Goal: Transaction & Acquisition: Book appointment/travel/reservation

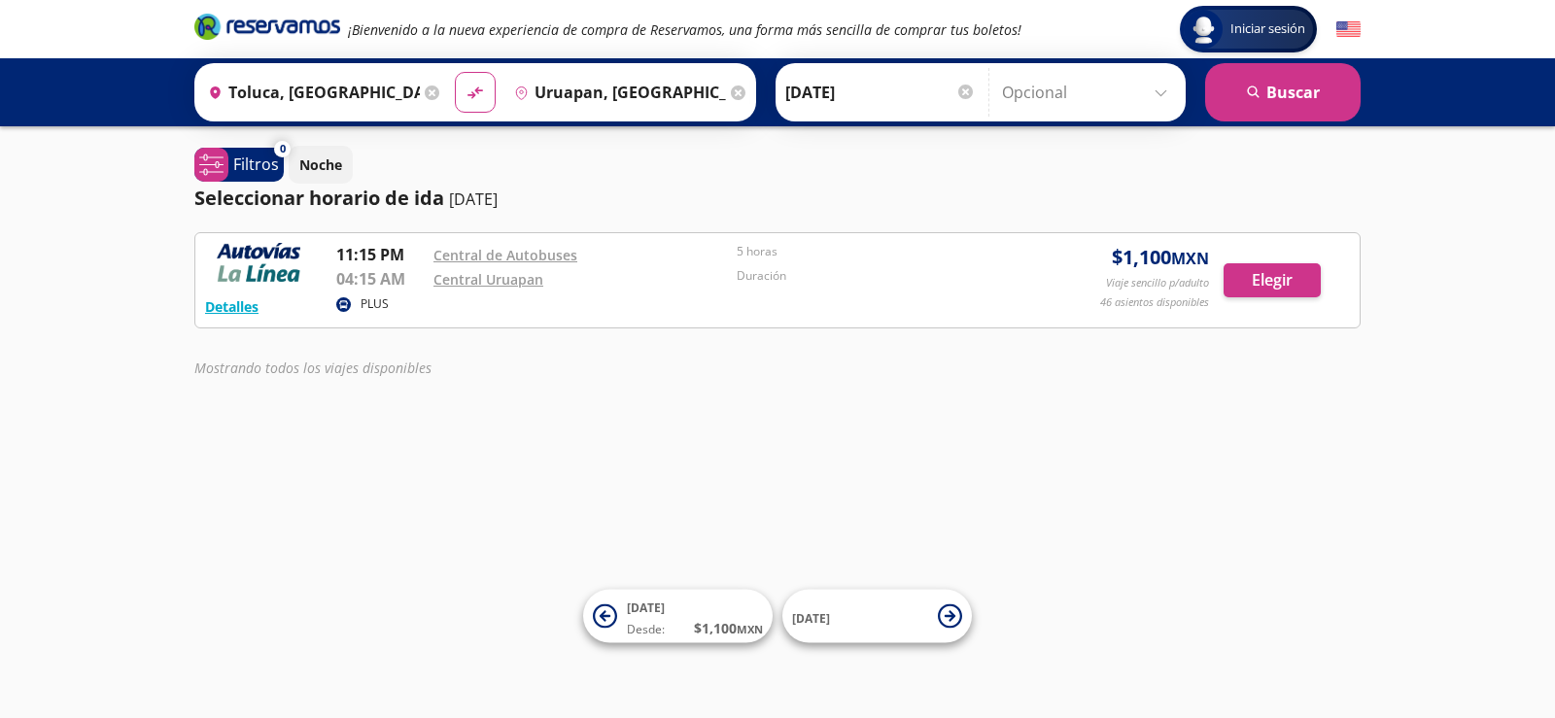
click at [733, 94] on icon at bounding box center [738, 93] width 15 height 15
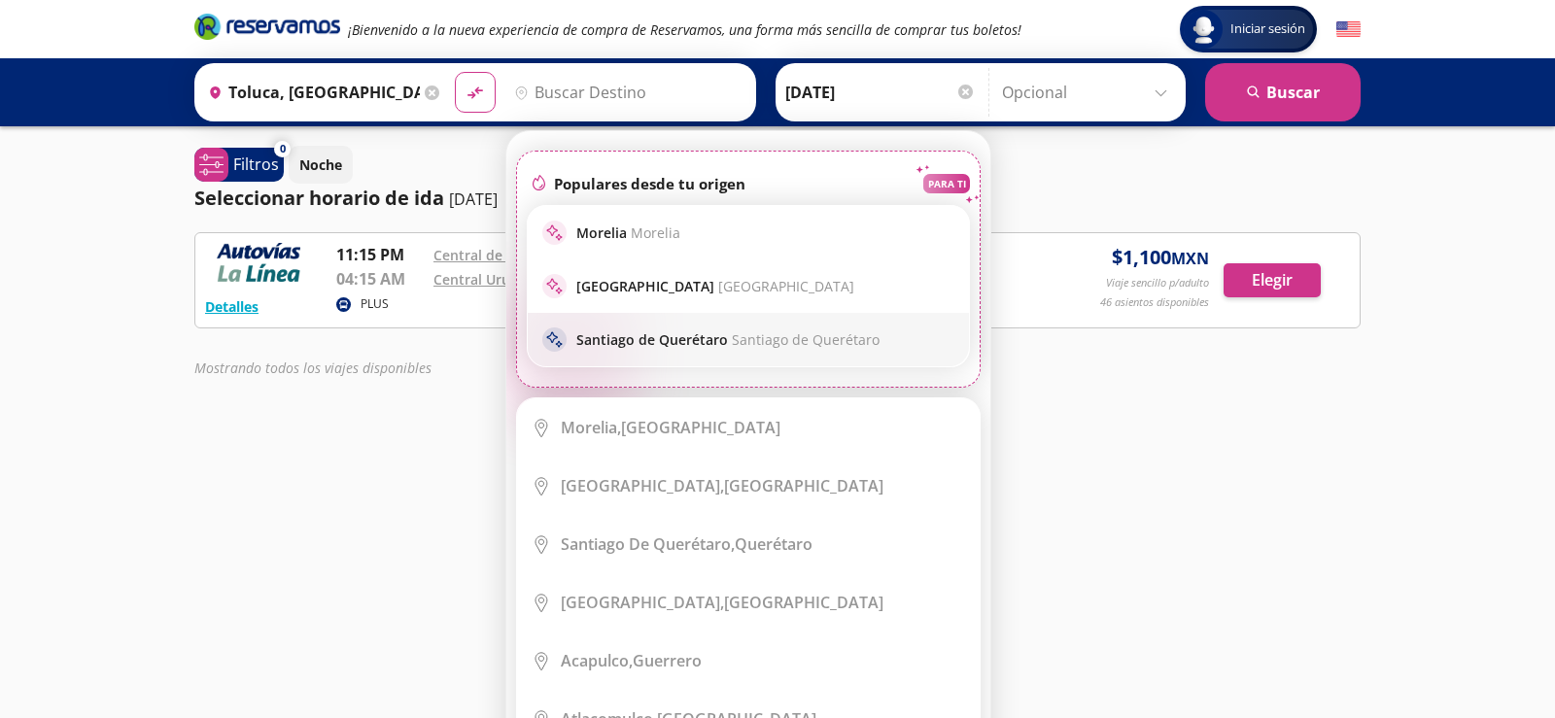
click at [716, 327] on div "sparkle [PERSON_NAME] de Querétaro [PERSON_NAME][GEOGRAPHIC_DATA]" at bounding box center [748, 339] width 412 height 24
type input "[PERSON_NAME] de Querétaro, [GEOGRAPHIC_DATA]"
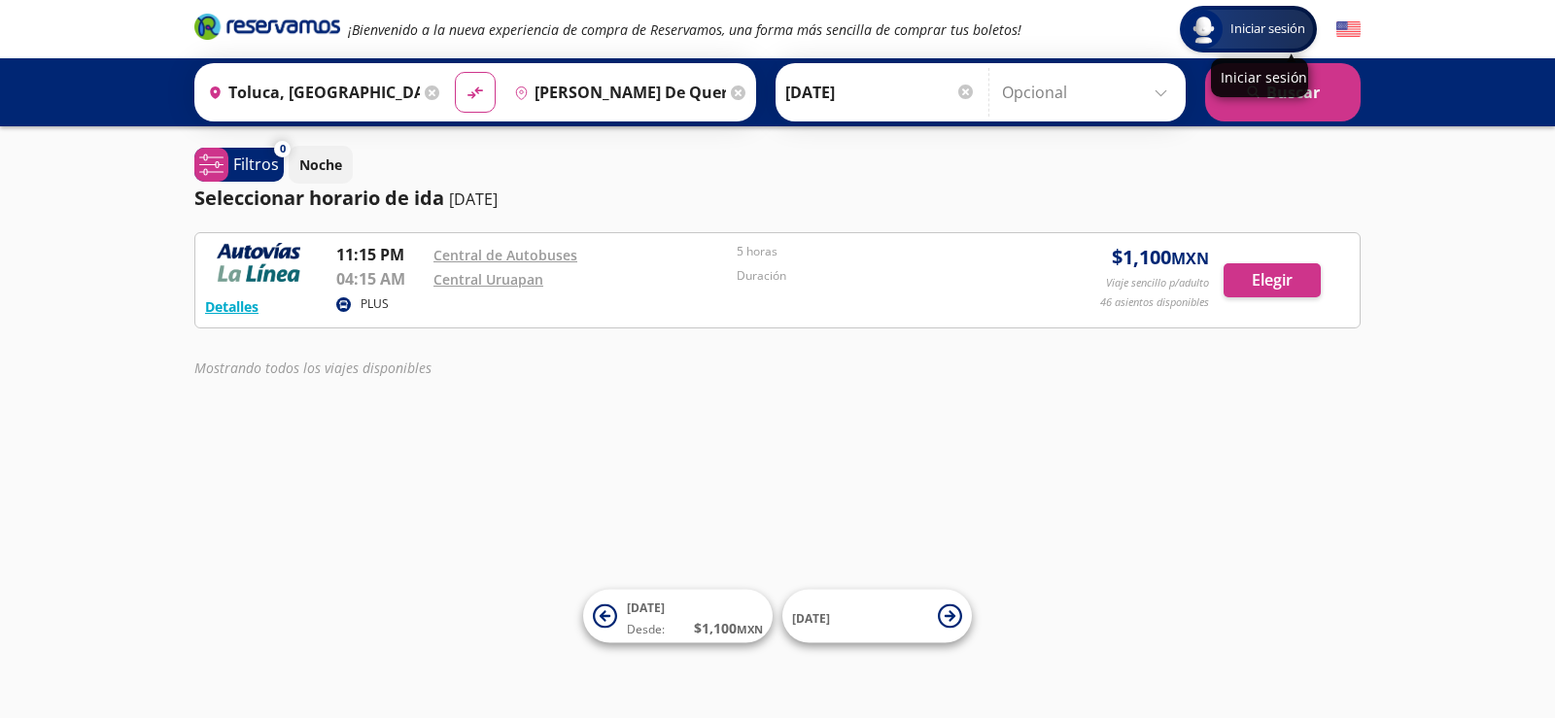
click at [1280, 78] on p "Iniciar sesión" at bounding box center [1259, 77] width 78 height 18
click at [1277, 99] on button "search [GEOGRAPHIC_DATA]" at bounding box center [1282, 92] width 155 height 58
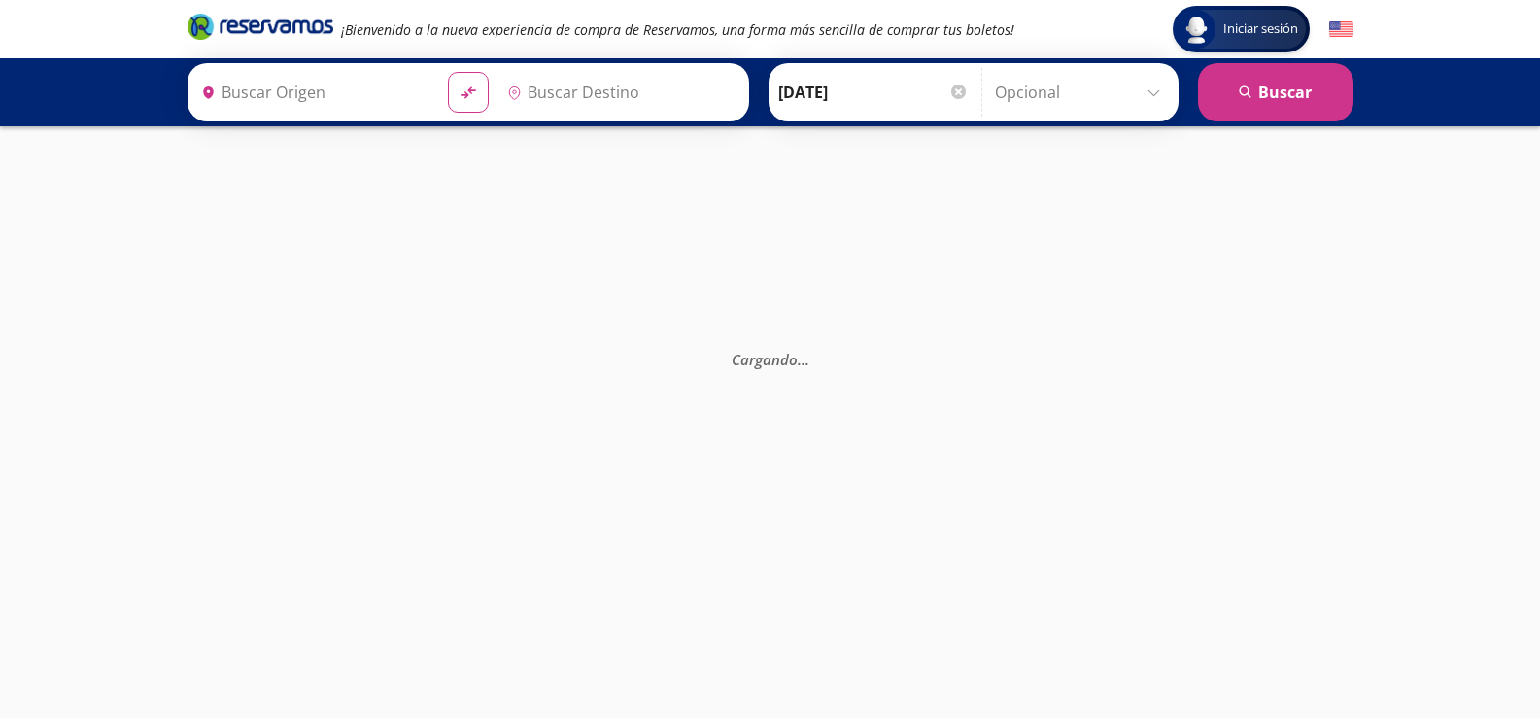
type input "Toluca, [GEOGRAPHIC_DATA]"
type input "[PERSON_NAME] de Querétaro, [GEOGRAPHIC_DATA]"
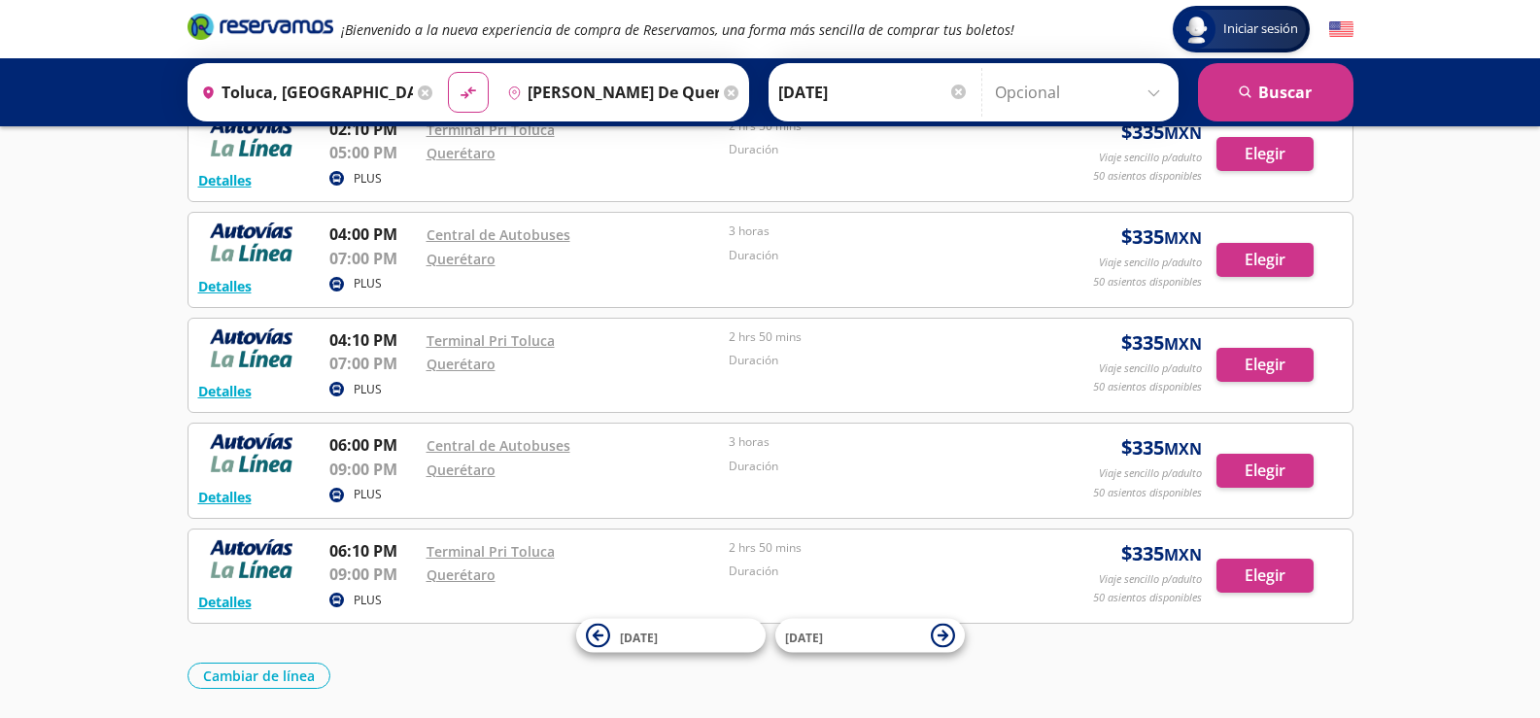
scroll to position [1201, 0]
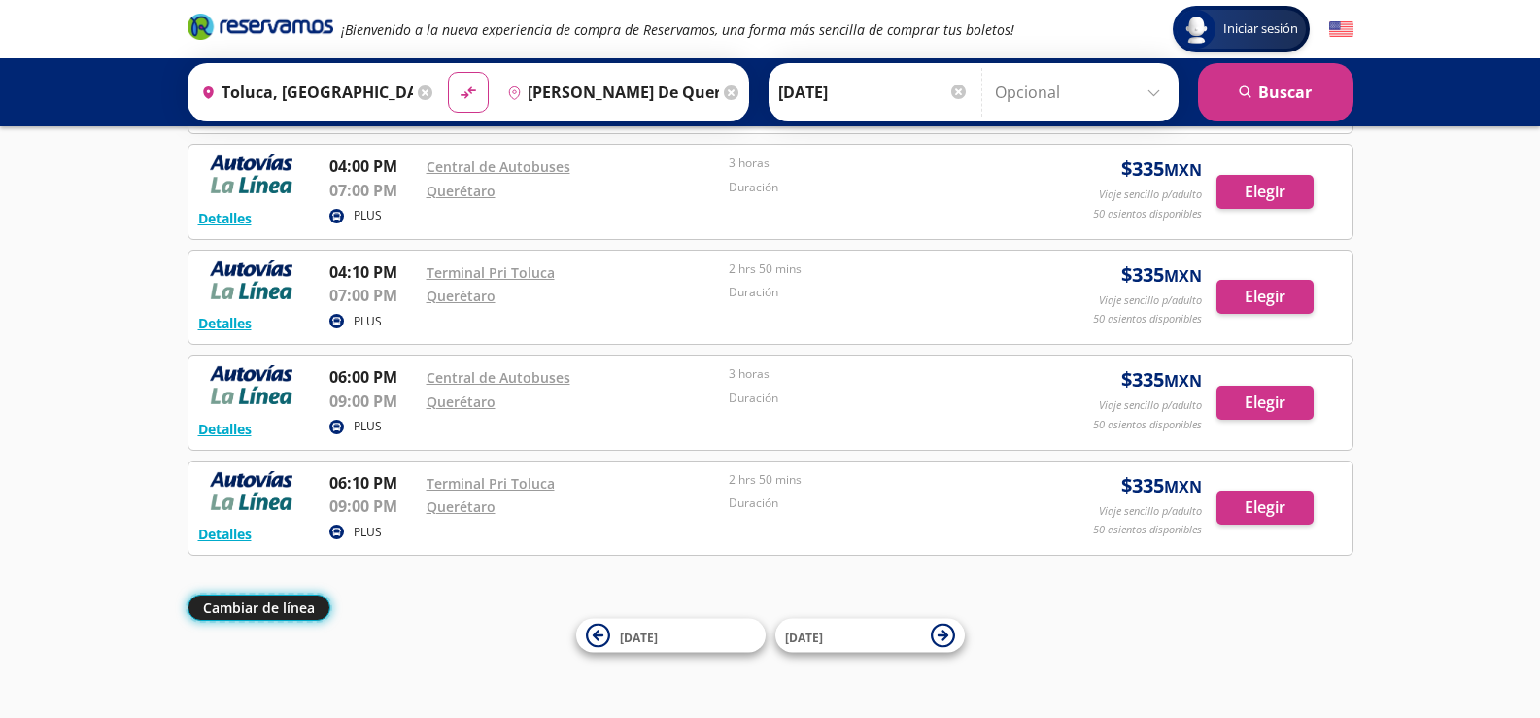
click at [282, 613] on button "Cambiar de línea" at bounding box center [259, 608] width 143 height 26
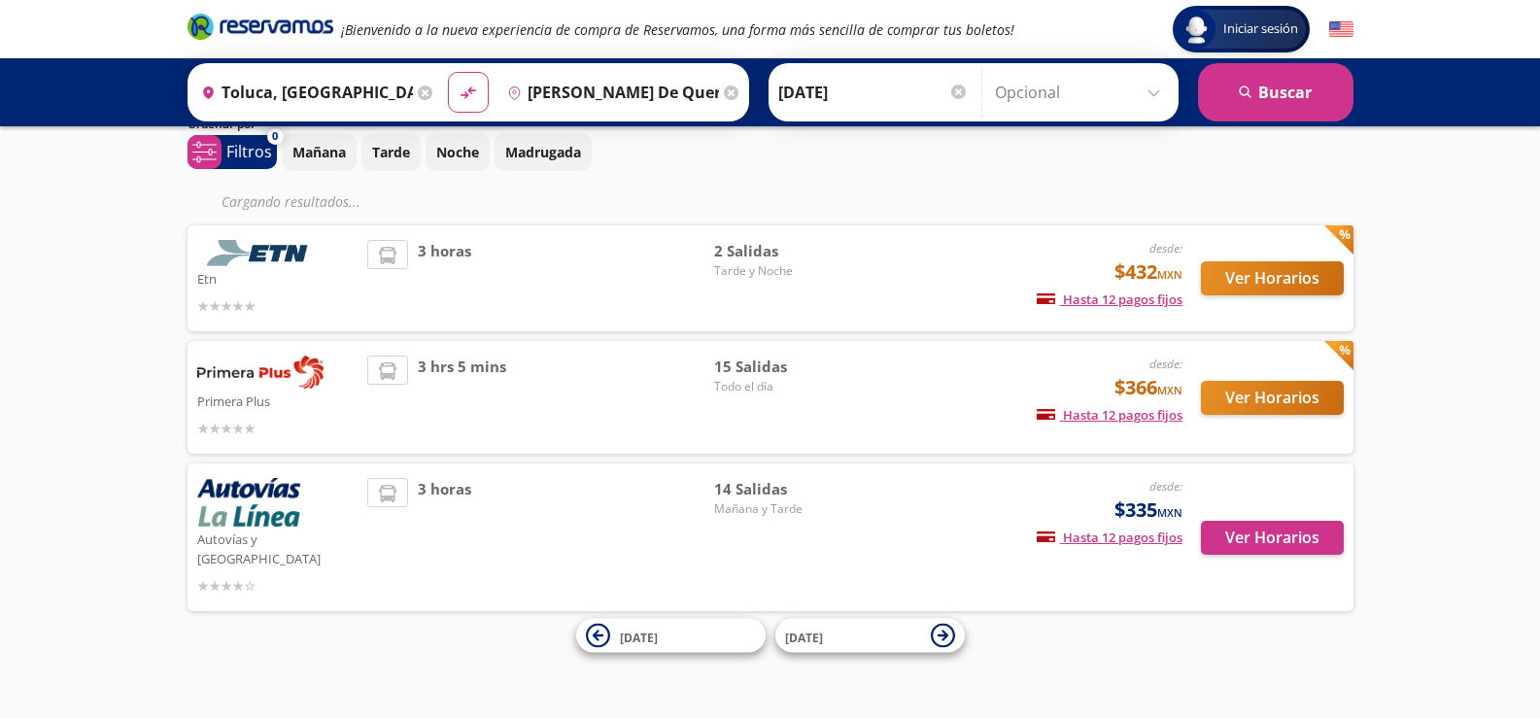
click at [257, 613] on div "Cargando resultados ... Etn desde: $432 MXN Hasta 12 pagos fijos Pagos fijos en…" at bounding box center [771, 404] width 1166 height 434
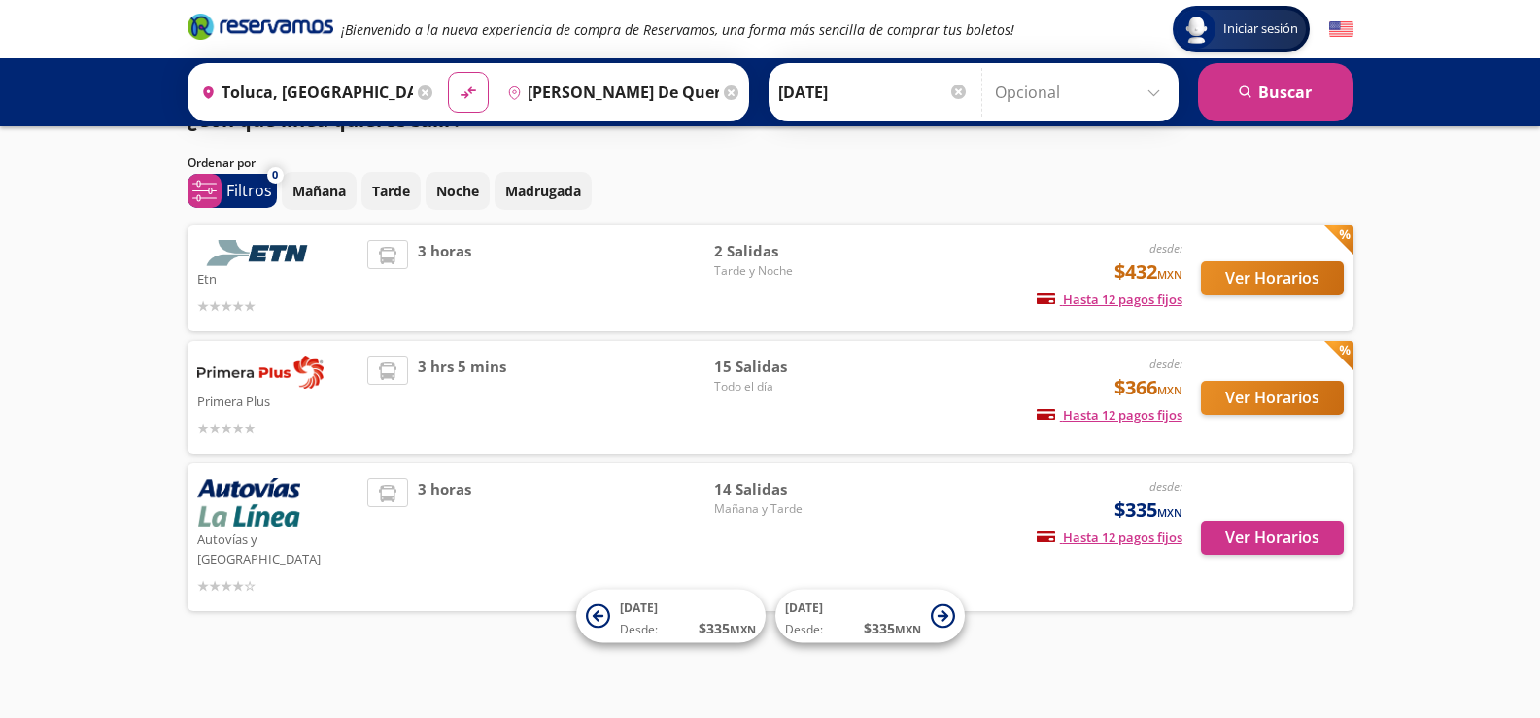
scroll to position [21, 0]
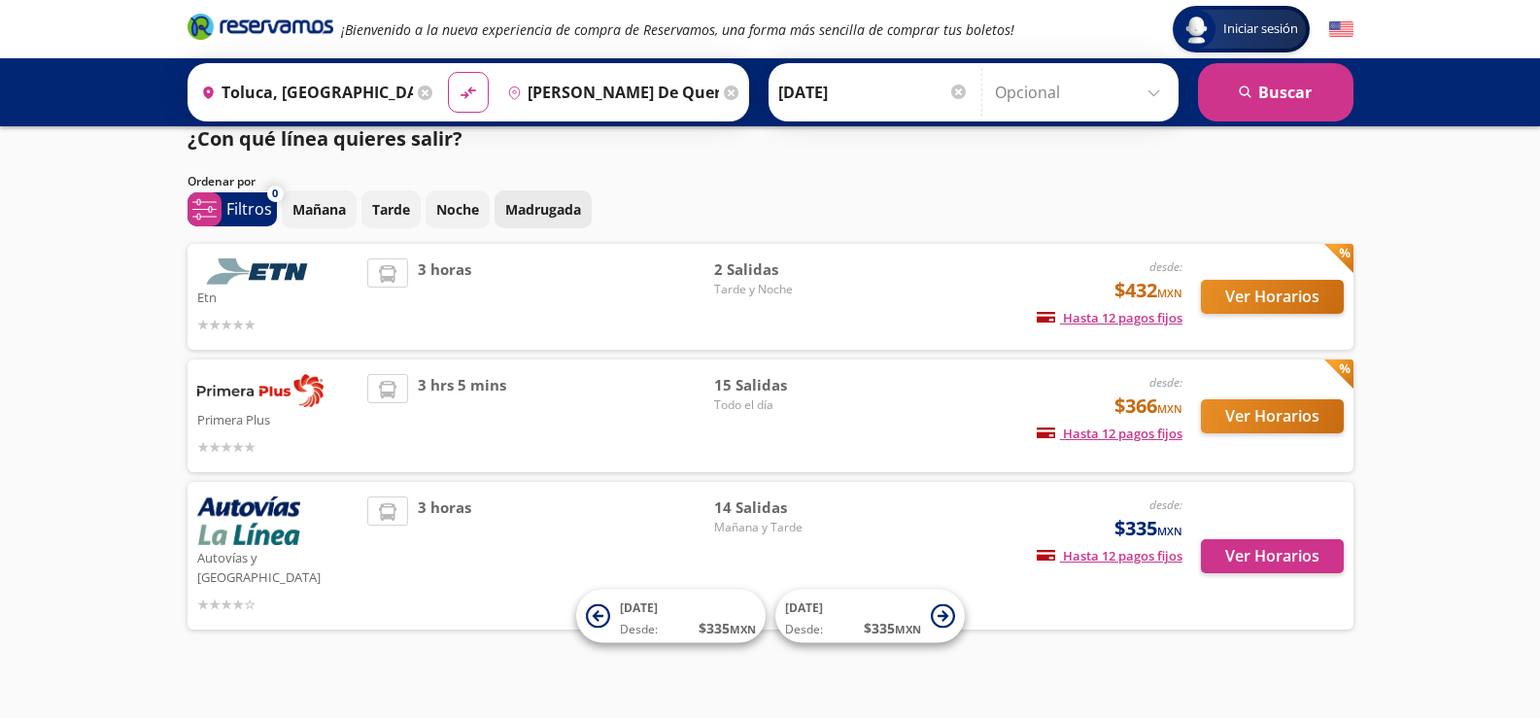
click at [543, 202] on p "Madrugada" at bounding box center [543, 209] width 76 height 20
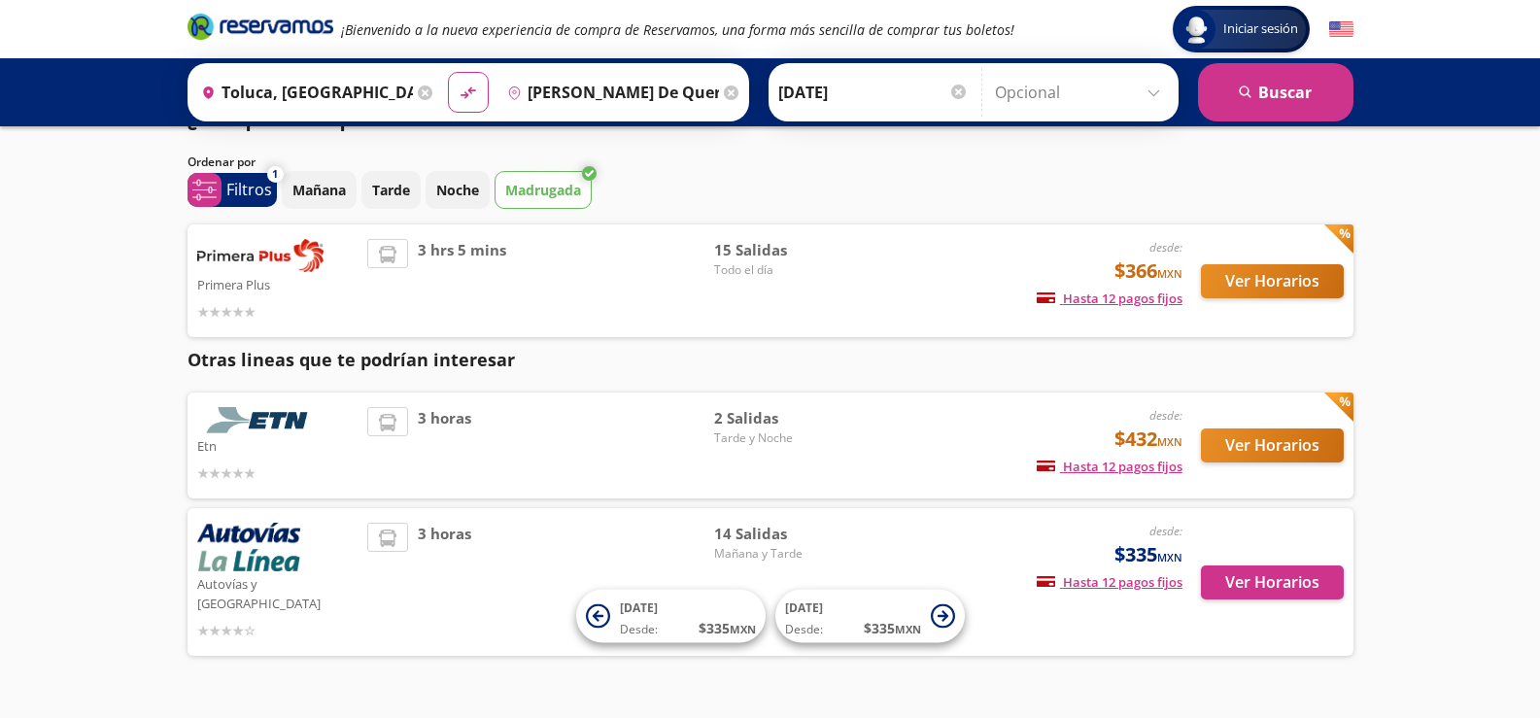
scroll to position [57, 0]
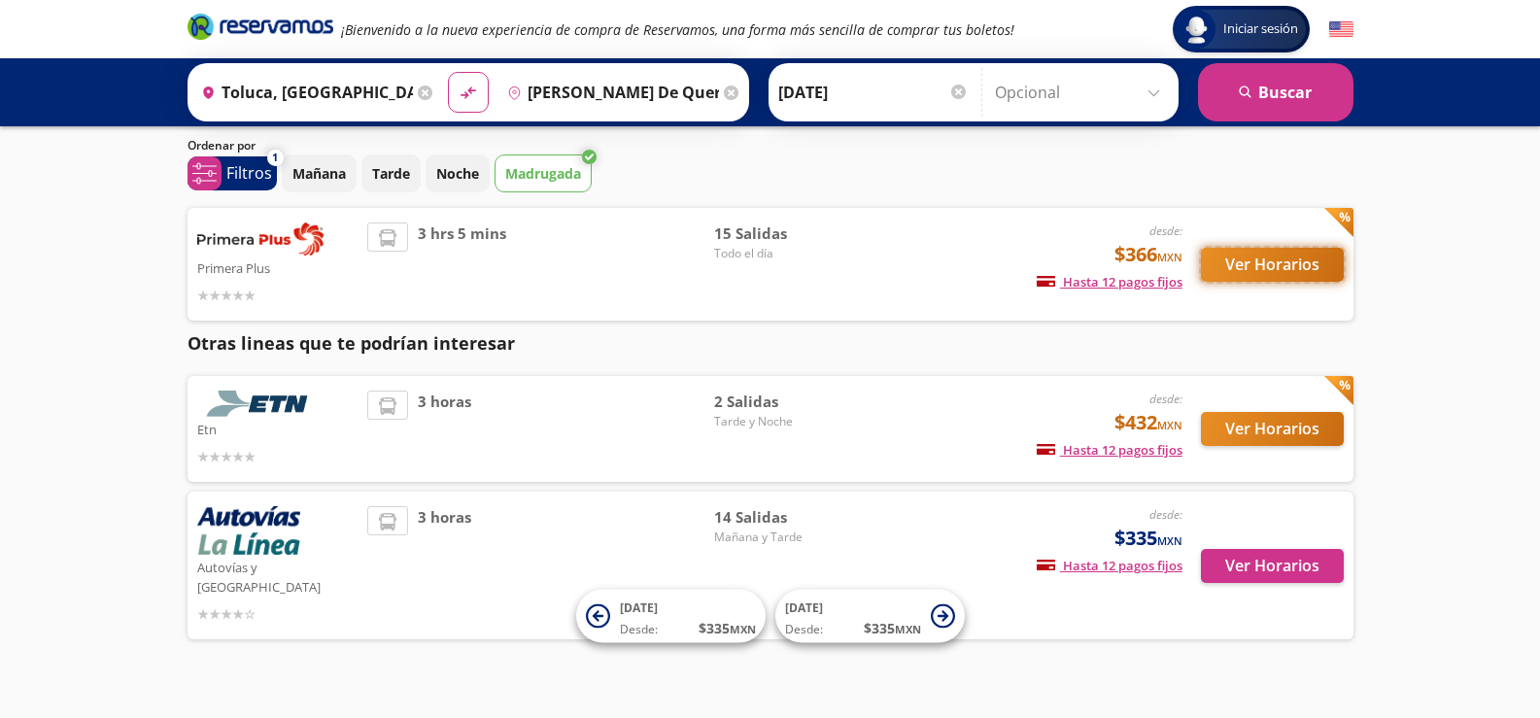
click at [1244, 256] on button "Ver Horarios" at bounding box center [1272, 265] width 143 height 34
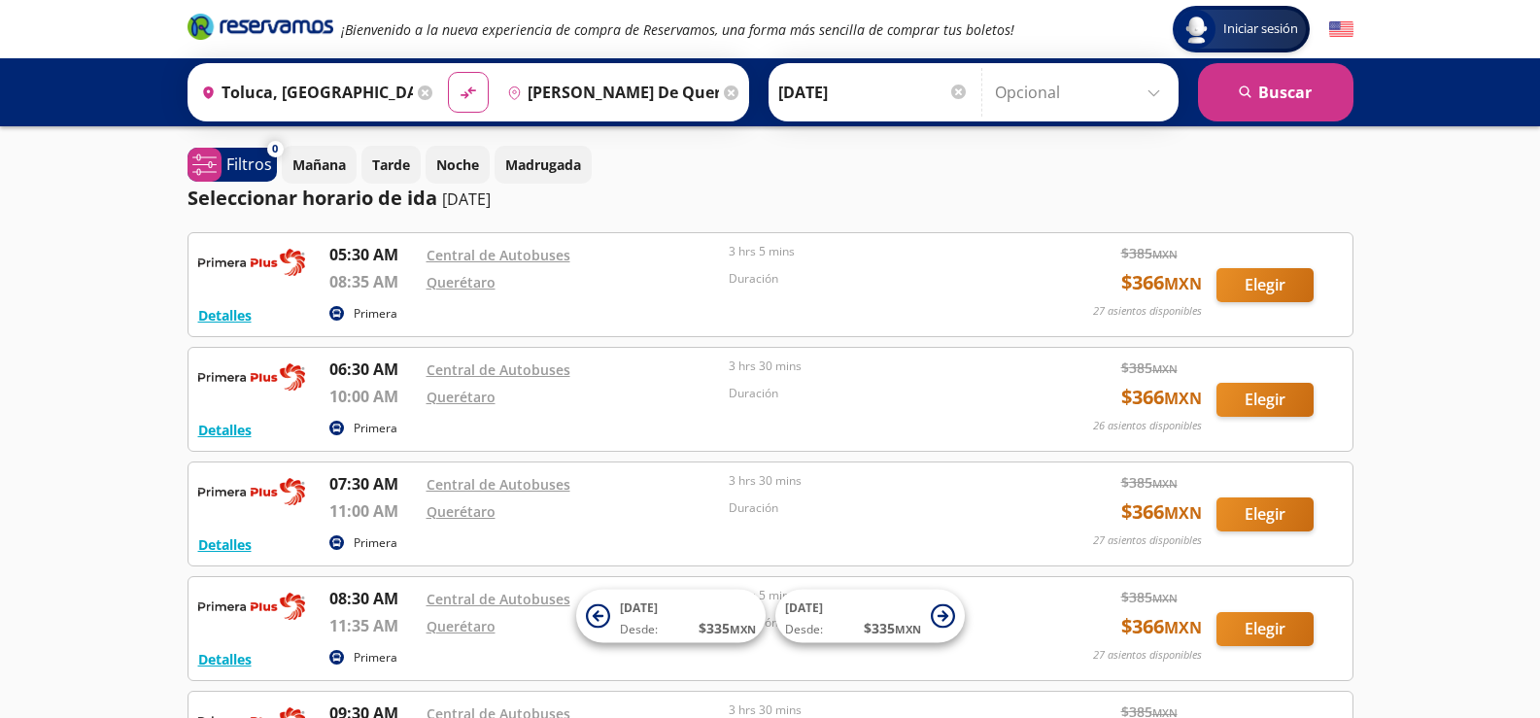
click at [724, 89] on icon at bounding box center [731, 93] width 15 height 15
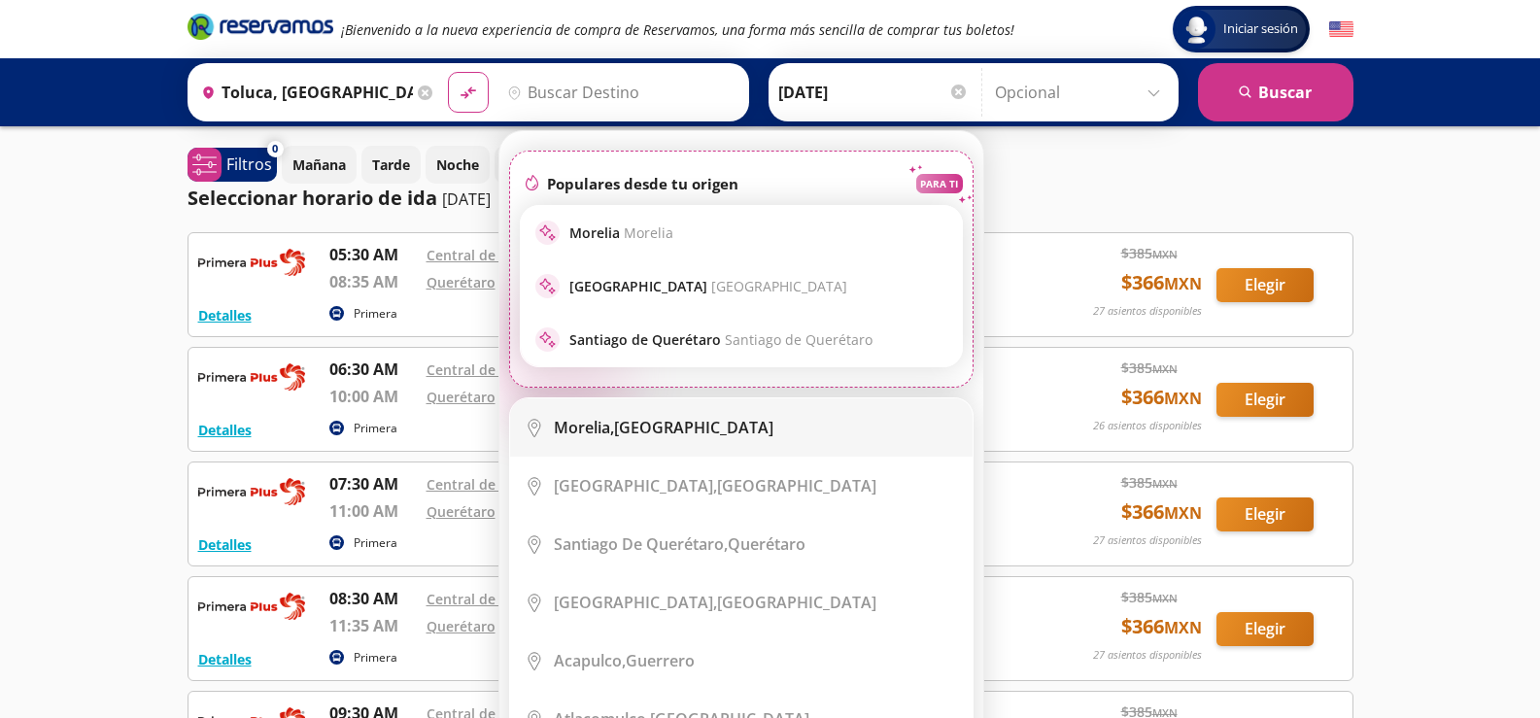
click at [707, 440] on li "City Icon [GEOGRAPHIC_DATA], [GEOGRAPHIC_DATA]" at bounding box center [741, 427] width 463 height 58
type input "[GEOGRAPHIC_DATA], [GEOGRAPHIC_DATA]"
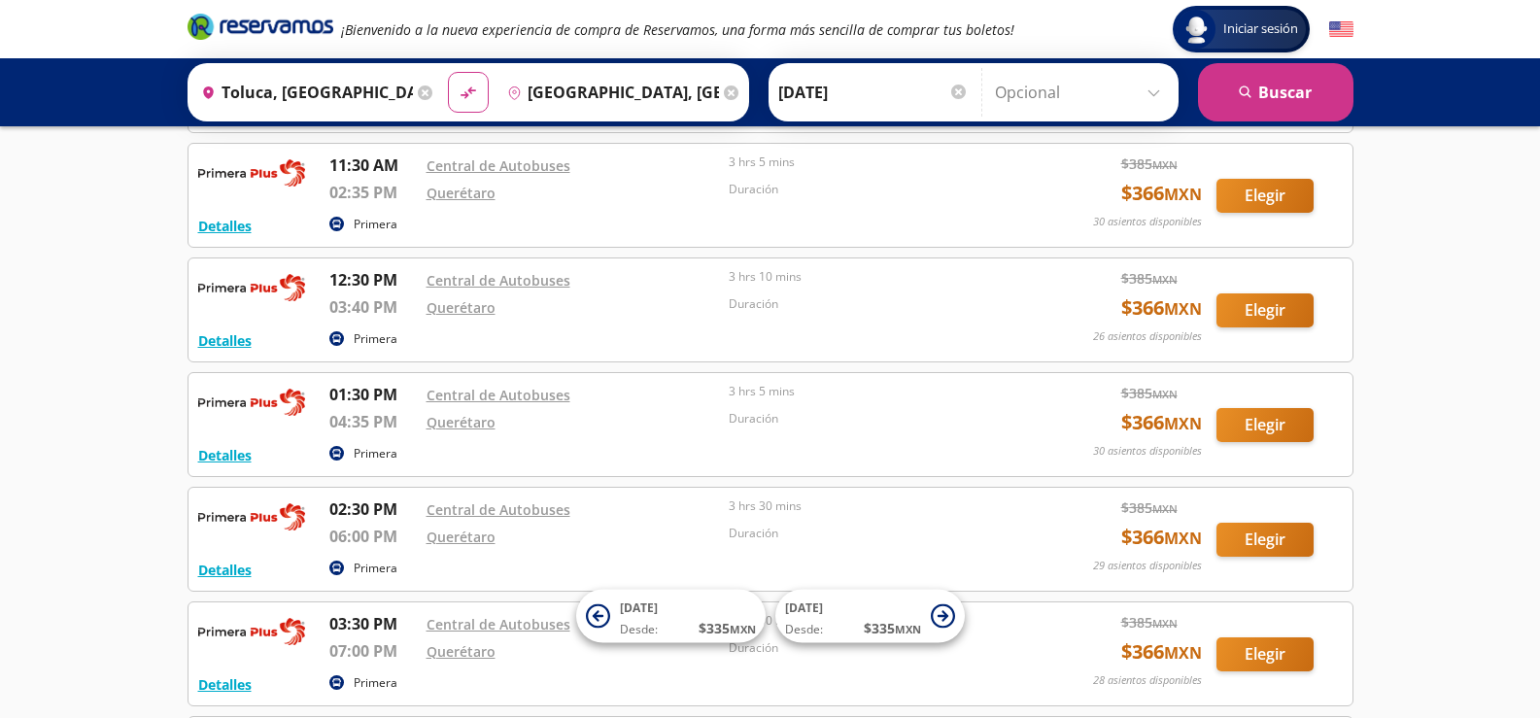
scroll to position [972, 0]
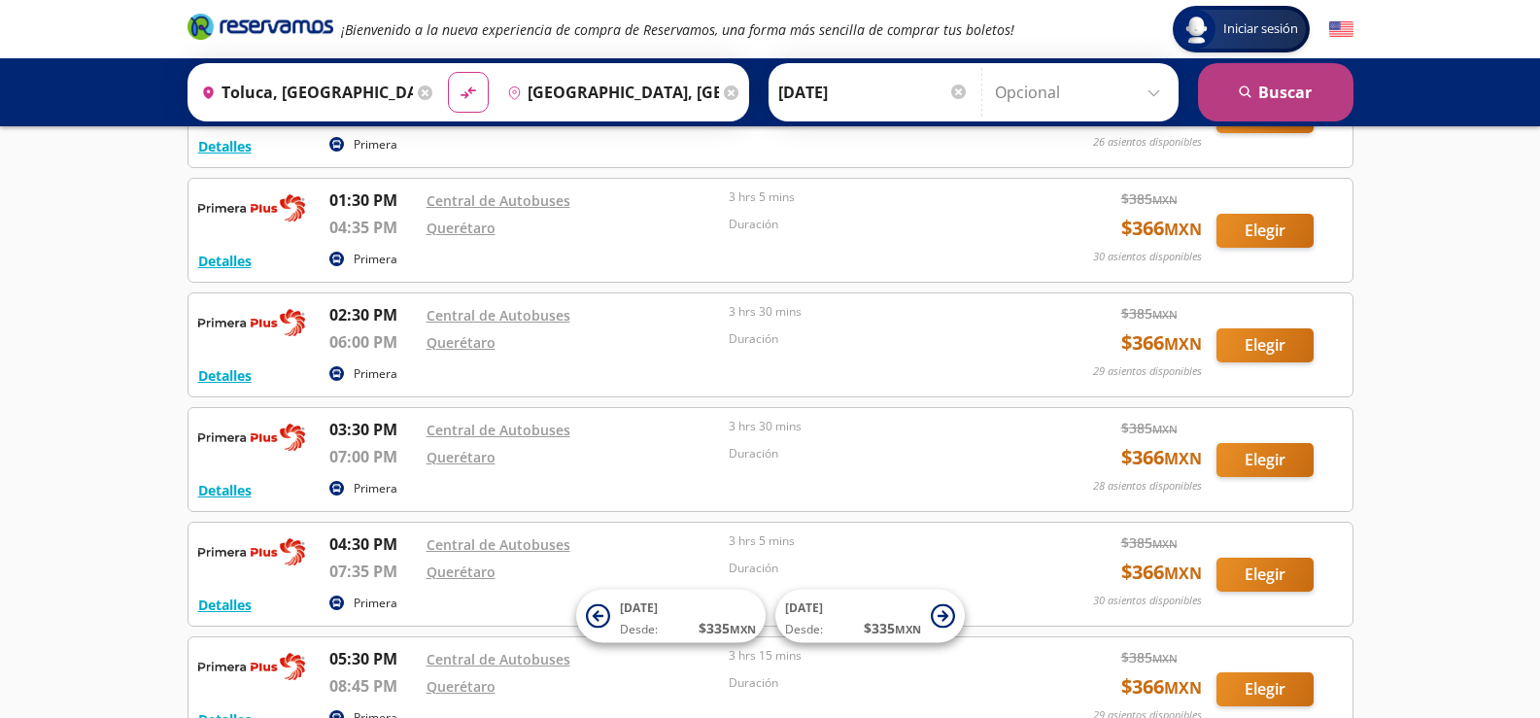
click at [1316, 84] on button "search [GEOGRAPHIC_DATA]" at bounding box center [1275, 92] width 155 height 58
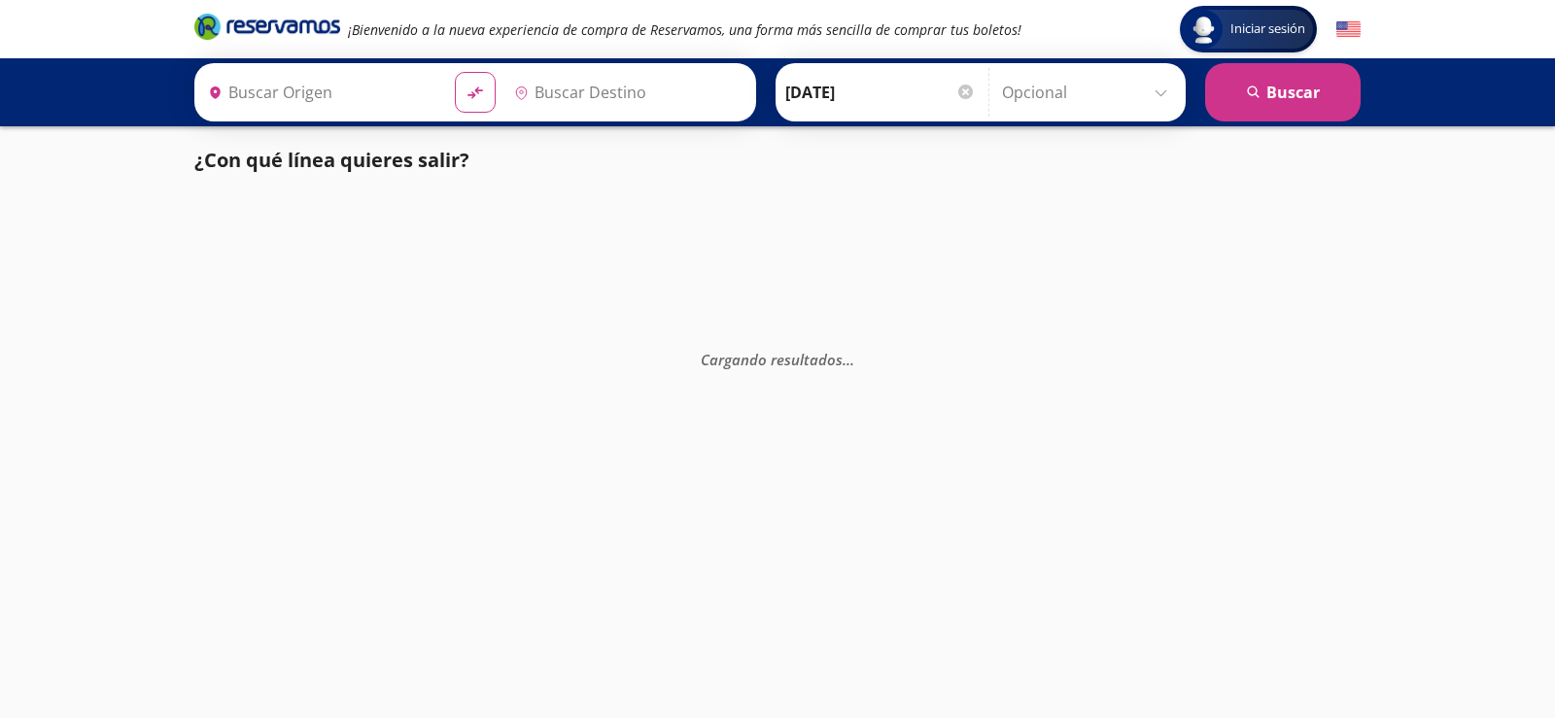
type input "Toluca, [GEOGRAPHIC_DATA]"
type input "[GEOGRAPHIC_DATA], [GEOGRAPHIC_DATA]"
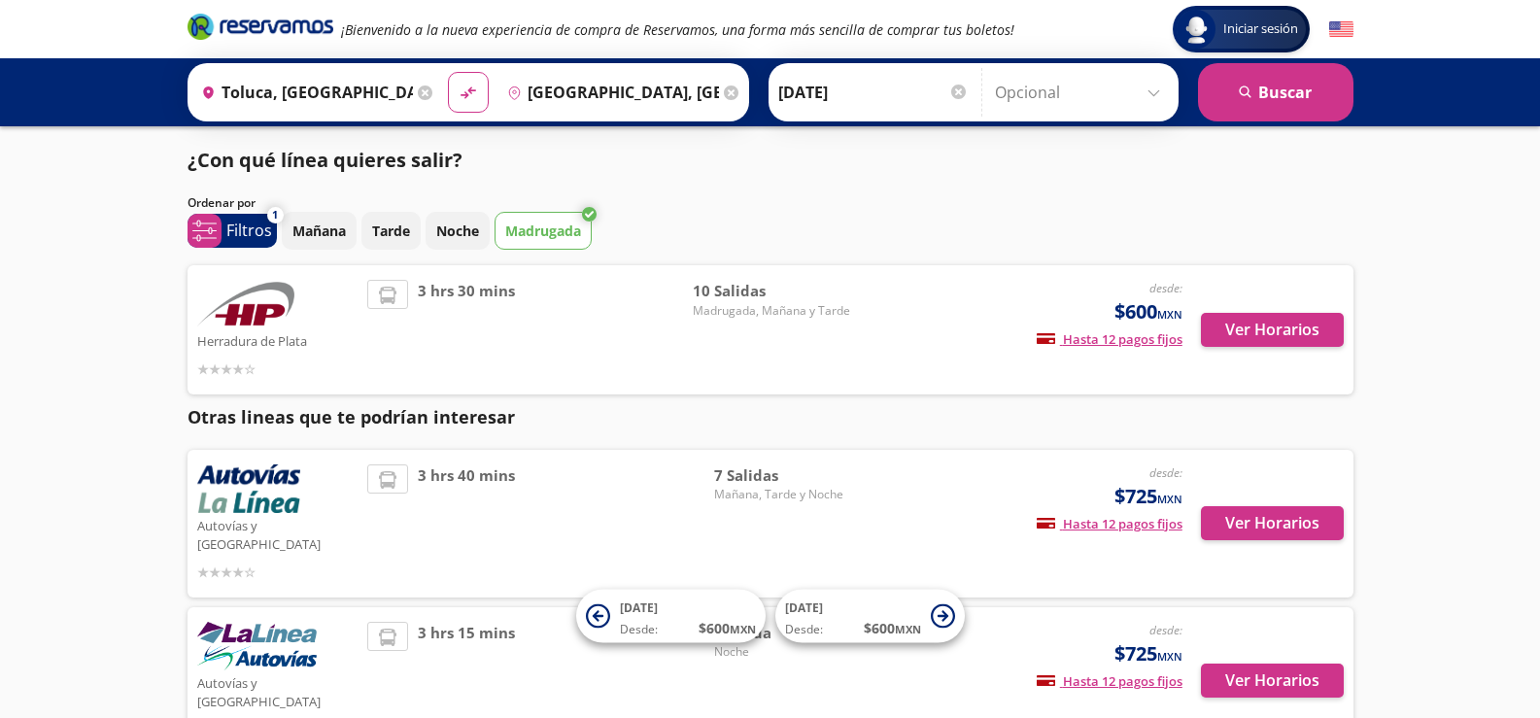
click at [419, 94] on icon at bounding box center [425, 93] width 15 height 15
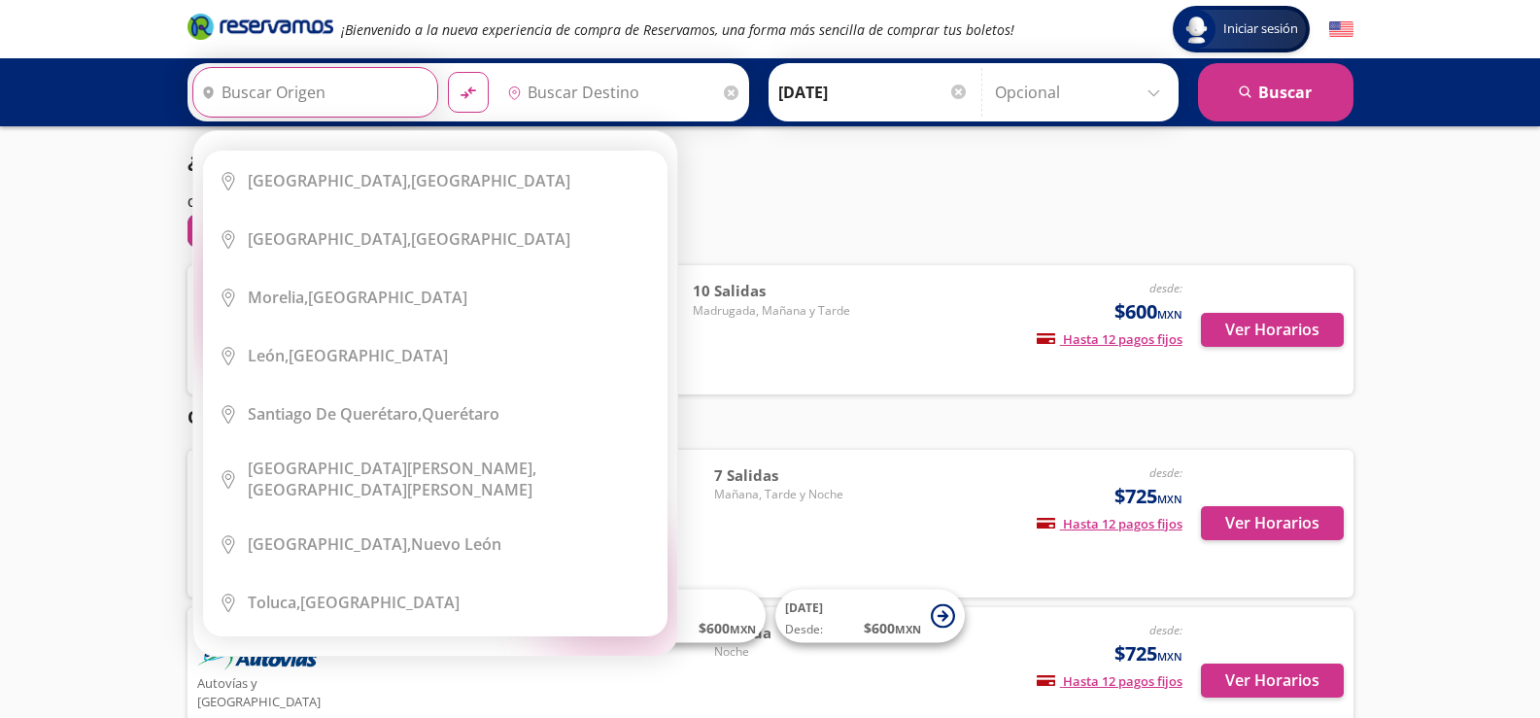
type input "m"
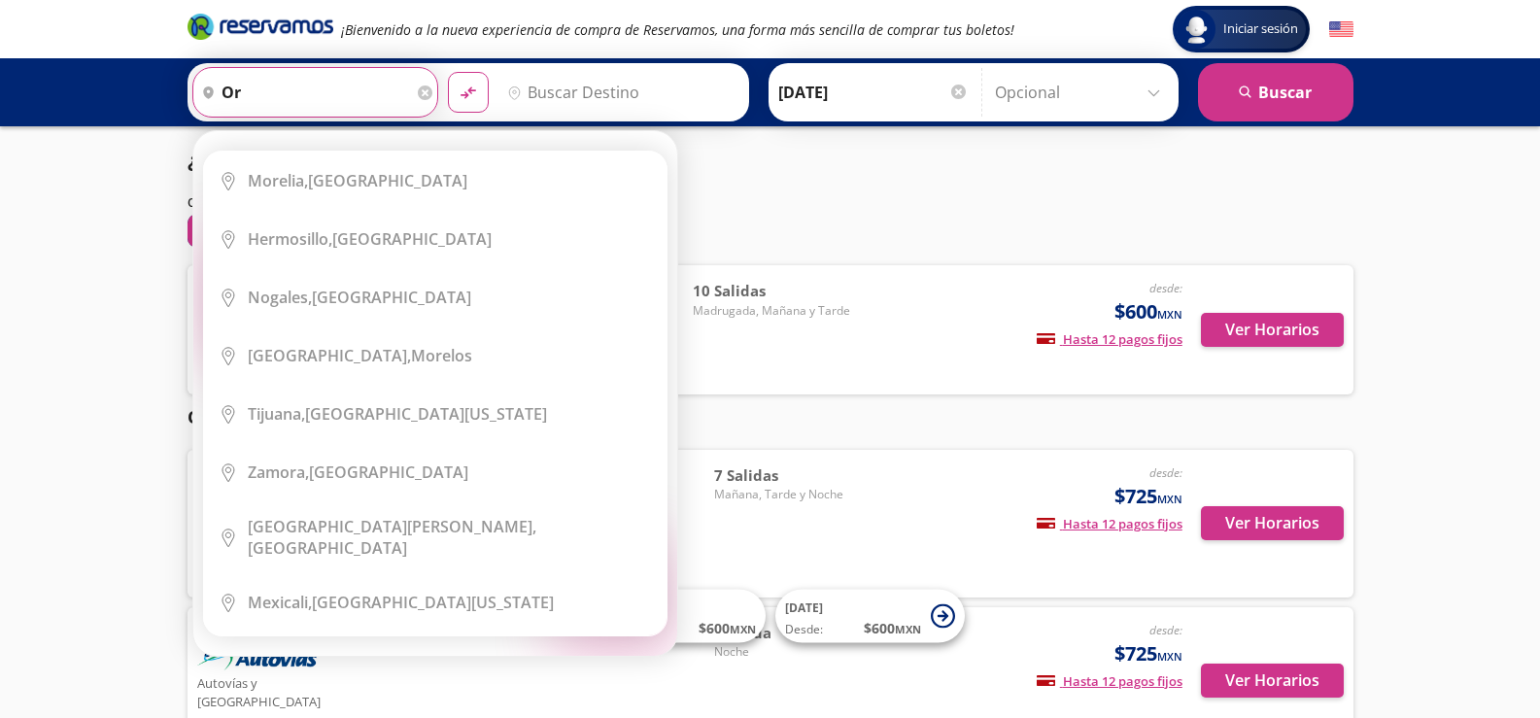
type input "o"
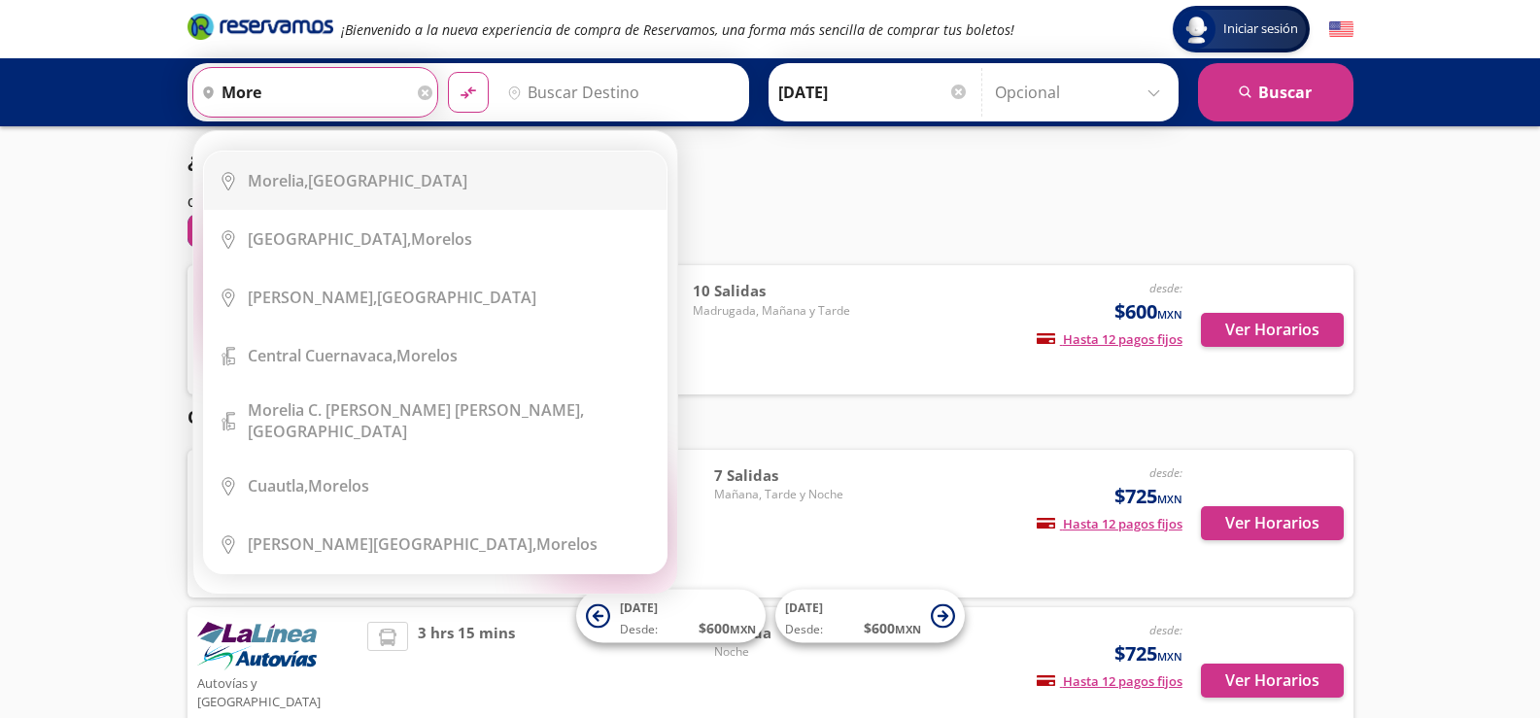
click at [302, 170] on li "City Icon [GEOGRAPHIC_DATA], [GEOGRAPHIC_DATA]" at bounding box center [435, 181] width 463 height 58
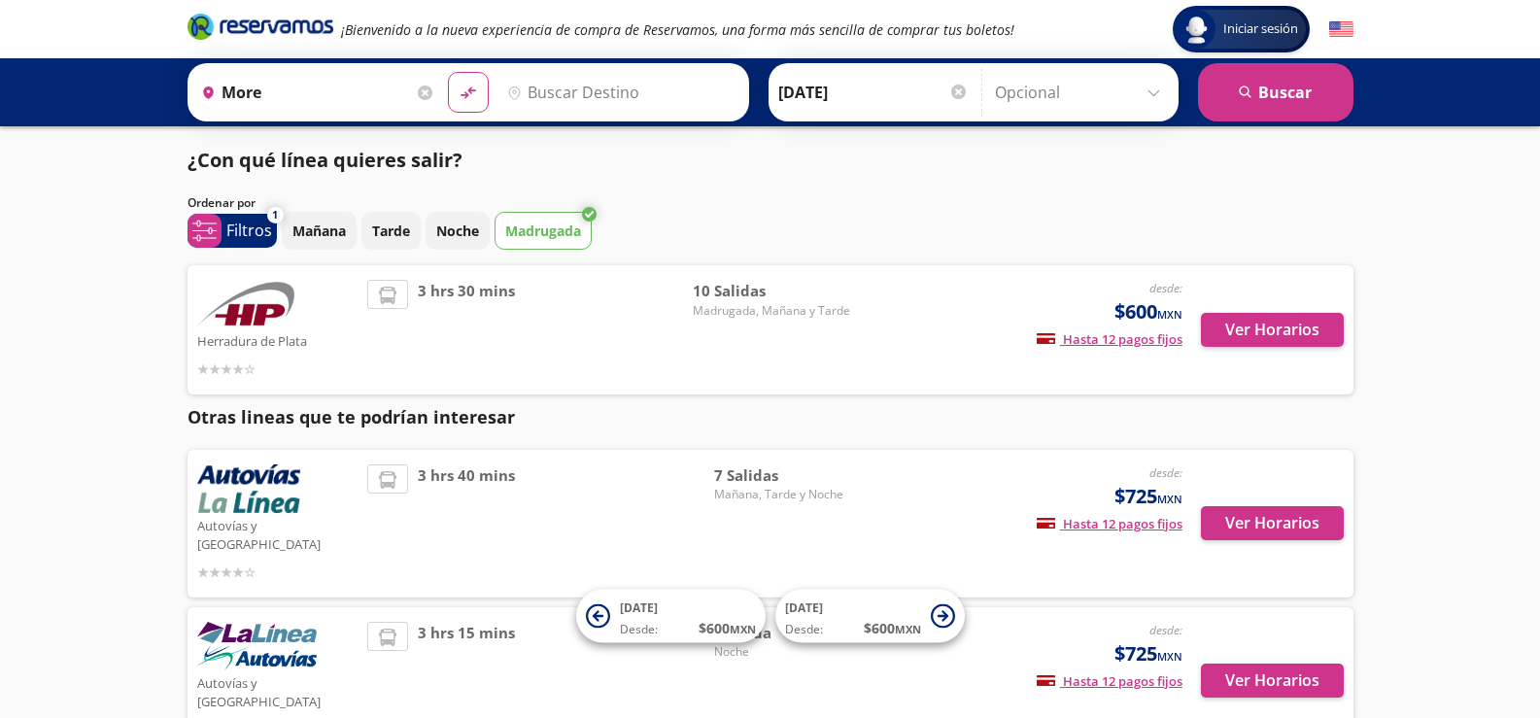
type input "[GEOGRAPHIC_DATA], [GEOGRAPHIC_DATA]"
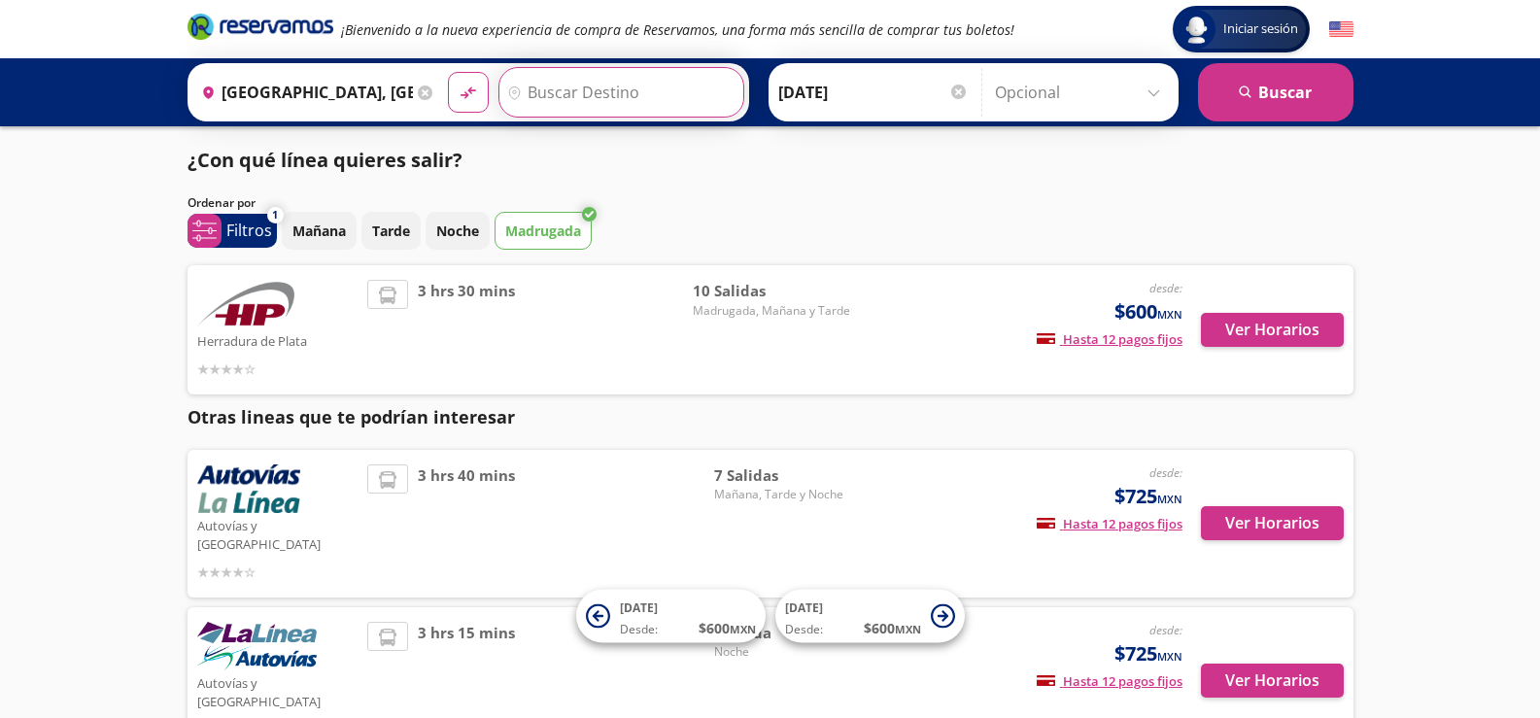
click at [527, 102] on input "Destino" at bounding box center [618, 92] width 239 height 49
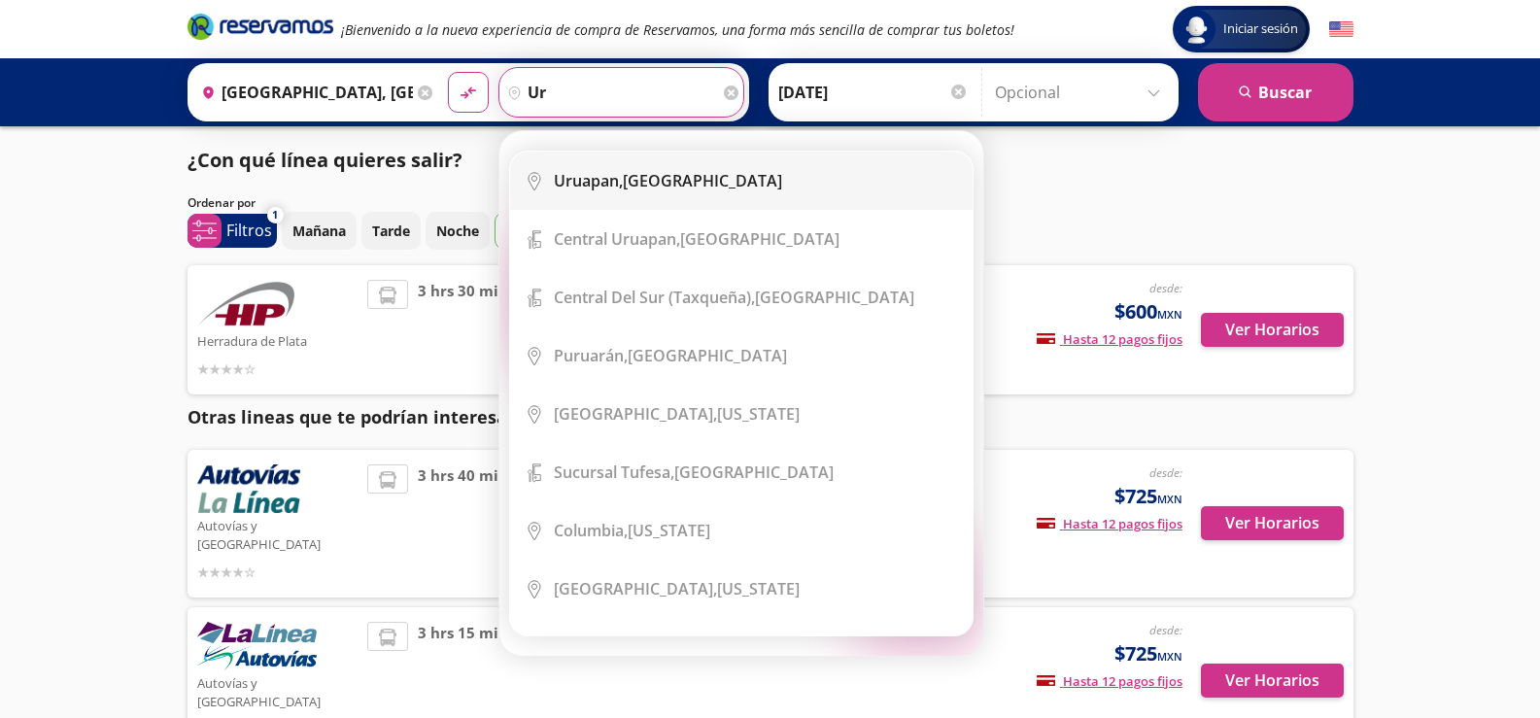
click at [654, 172] on div "Uruapan, [GEOGRAPHIC_DATA]" at bounding box center [668, 180] width 228 height 21
type input "Uruapan, [GEOGRAPHIC_DATA]"
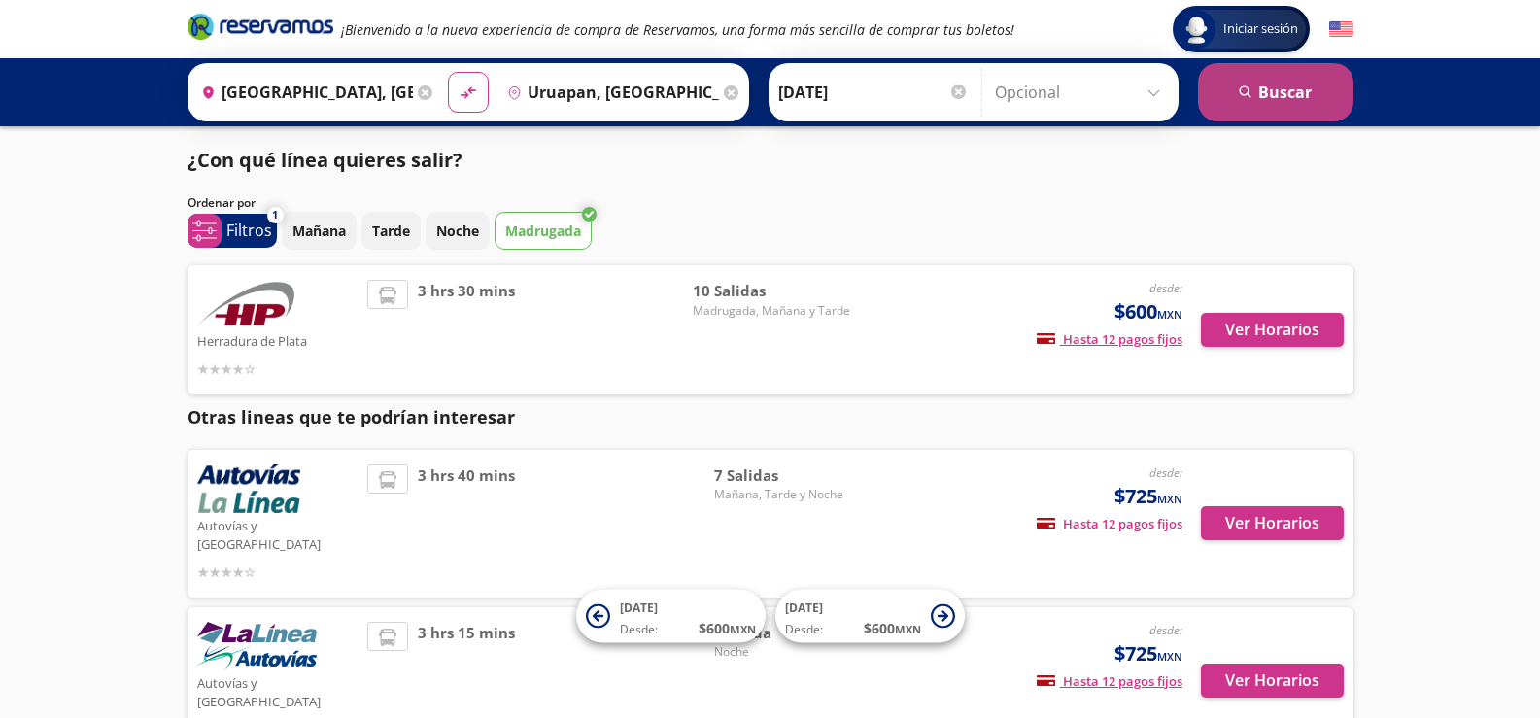
click at [1257, 89] on button "search [GEOGRAPHIC_DATA]" at bounding box center [1275, 92] width 155 height 58
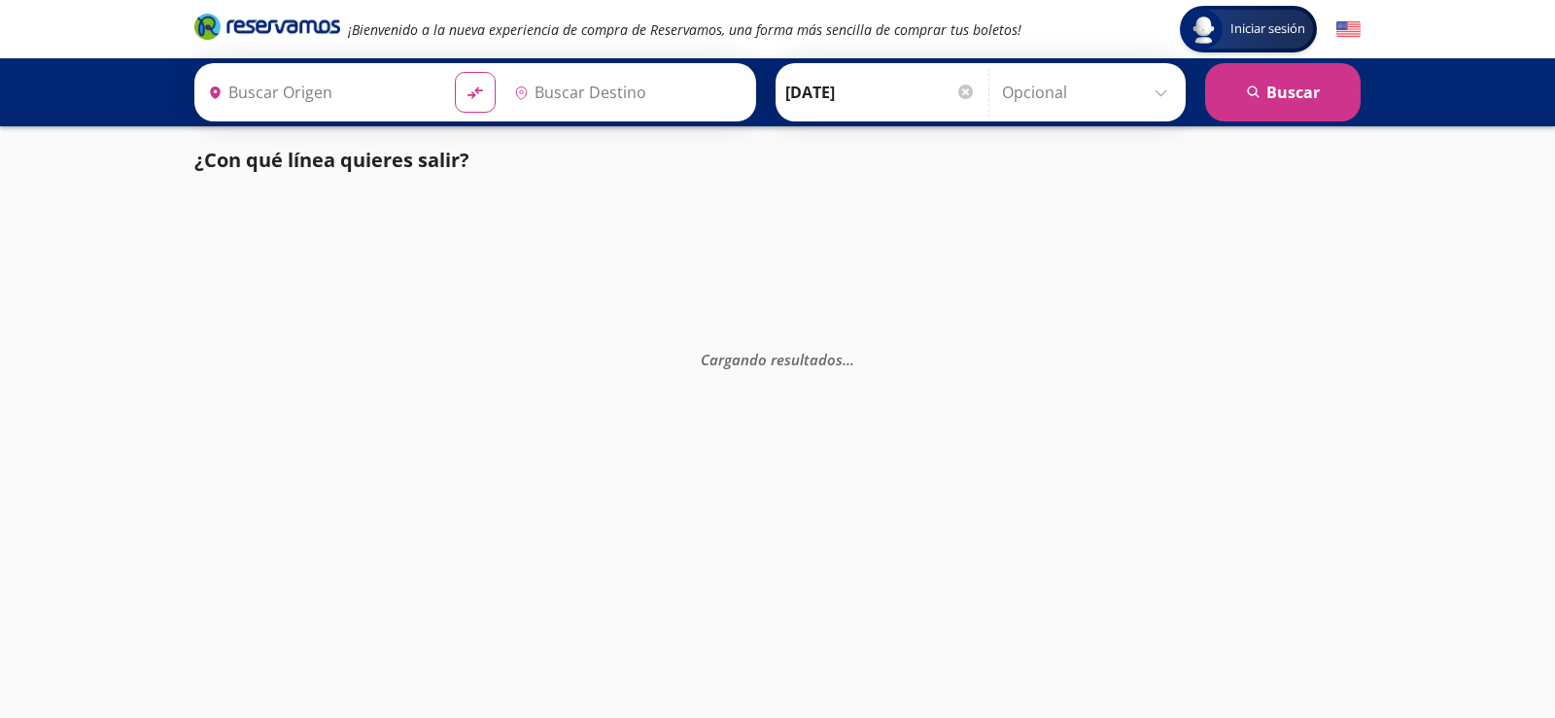
type input "[GEOGRAPHIC_DATA], [GEOGRAPHIC_DATA]"
type input "Uruapan, [GEOGRAPHIC_DATA]"
